Goal: Task Accomplishment & Management: Manage account settings

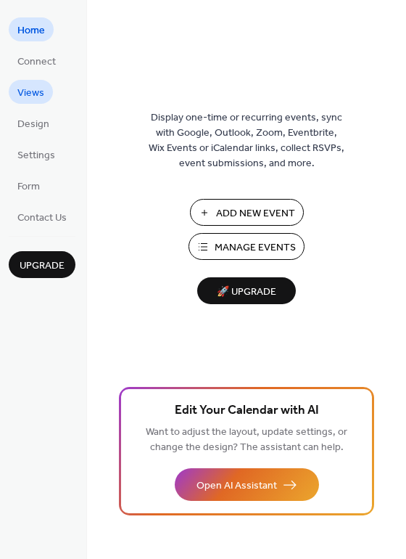
click at [31, 97] on span "Views" at bounding box center [30, 93] width 27 height 15
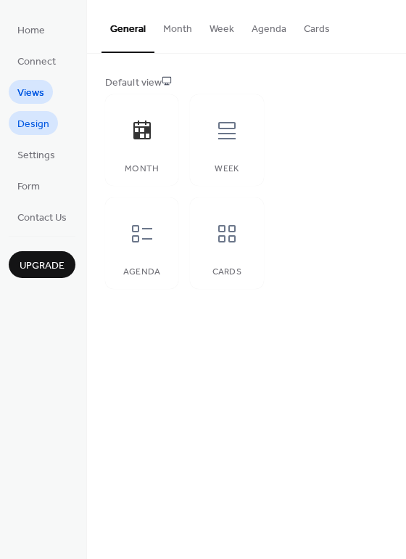
click at [34, 124] on span "Design" at bounding box center [33, 124] width 32 height 15
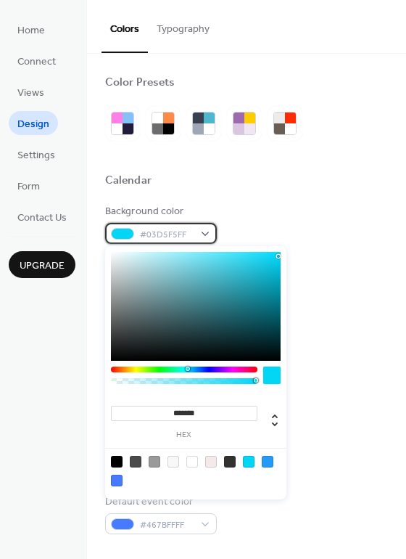
click at [205, 231] on div "#03D5F5FF" at bounding box center [161, 233] width 112 height 21
click at [272, 273] on div at bounding box center [196, 306] width 170 height 109
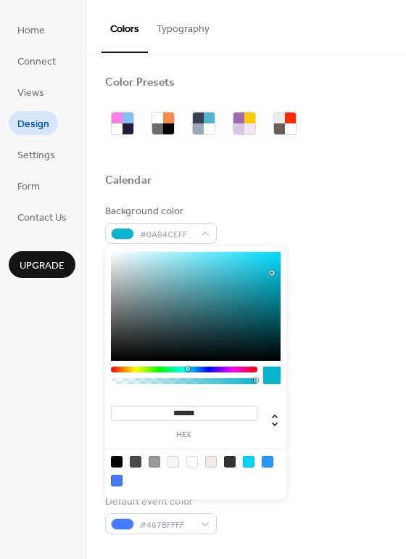
click at [270, 286] on div at bounding box center [196, 306] width 170 height 109
type input "*******"
click at [269, 268] on div at bounding box center [196, 306] width 170 height 109
click at [324, 255] on div "Background color #0FBFDAFF Text color #000000FF Border color #343131FF Inner bo…" at bounding box center [246, 369] width 283 height 330
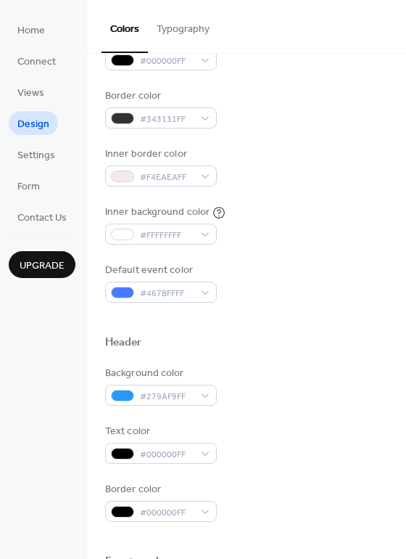
scroll to position [237, 0]
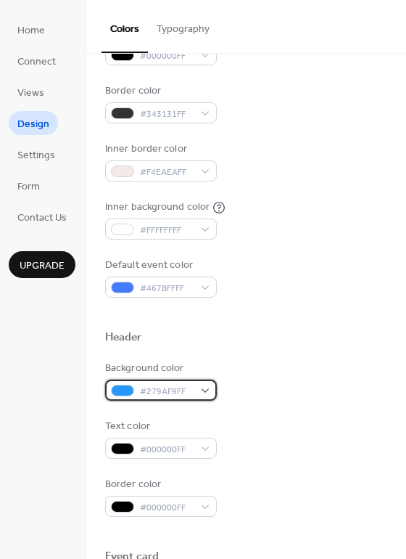
click at [204, 383] on div "#279AF9FF" at bounding box center [161, 389] width 112 height 21
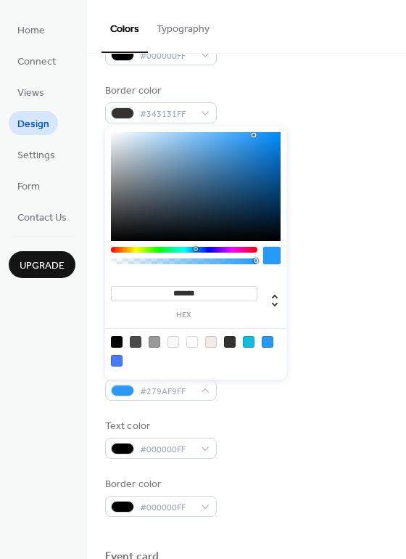
click at [268, 156] on div at bounding box center [196, 186] width 170 height 109
click at [263, 163] on div at bounding box center [196, 186] width 170 height 109
click at [263, 170] on div at bounding box center [196, 186] width 170 height 109
type input "*******"
click at [269, 151] on div at bounding box center [196, 186] width 170 height 109
